Goal: Task Accomplishment & Management: Use online tool/utility

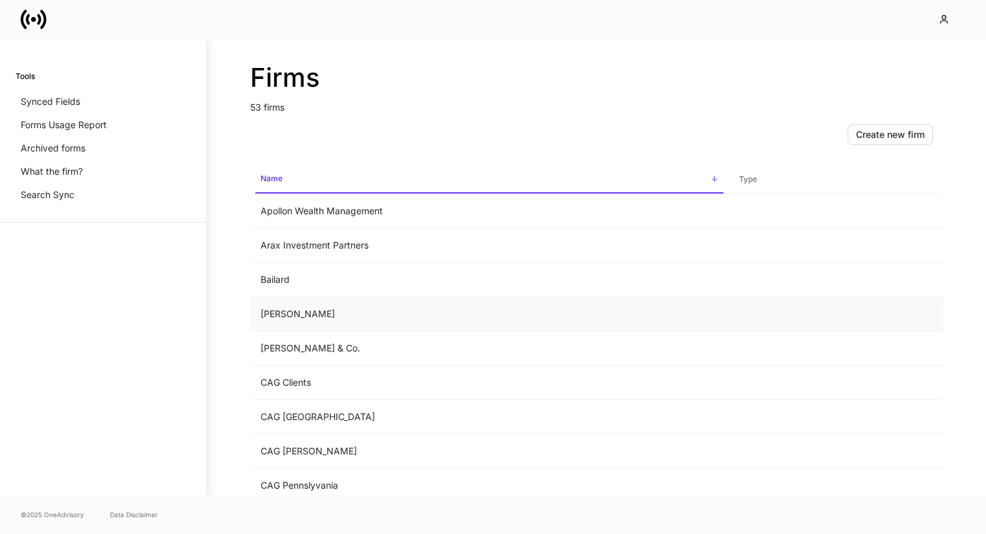
click at [521, 320] on td "[PERSON_NAME]" at bounding box center [489, 314] width 479 height 34
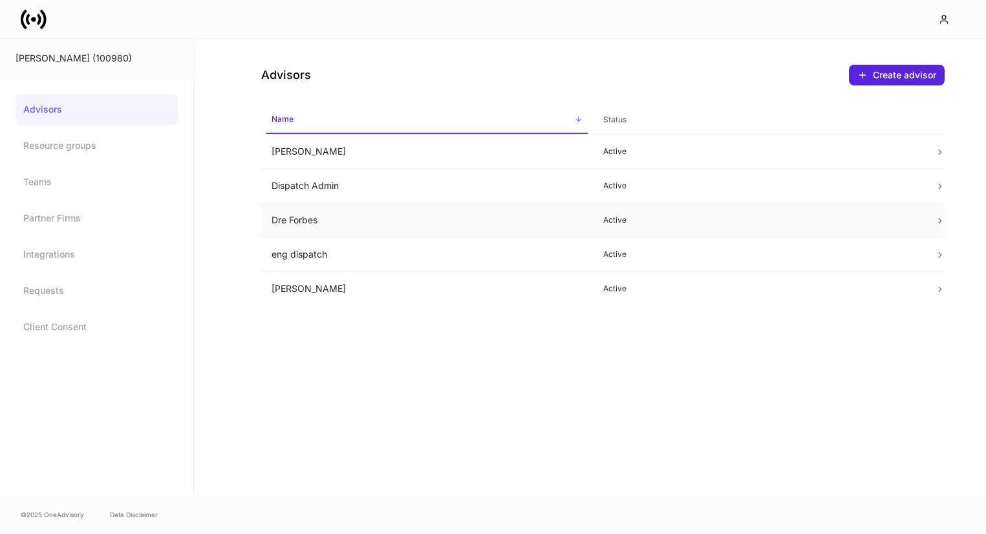
click at [606, 226] on td "Active" at bounding box center [759, 220] width 332 height 34
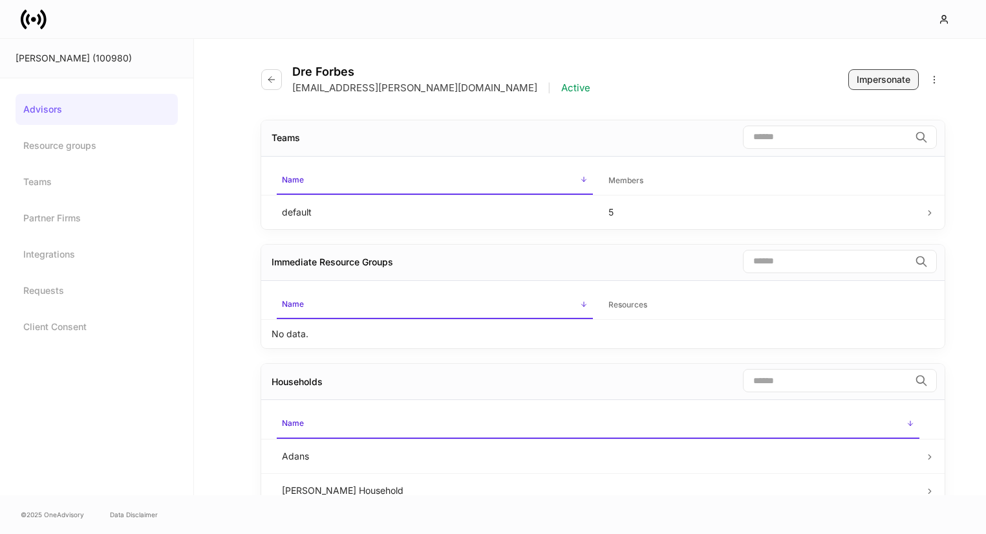
click at [902, 73] on div "Impersonate" at bounding box center [884, 79] width 54 height 13
